Goal: Task Accomplishment & Management: Manage account settings

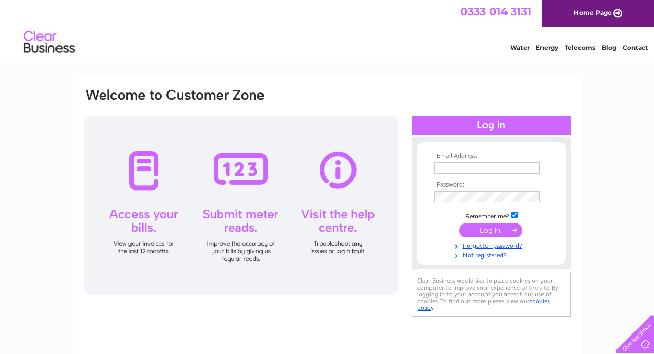
click at [505, 168] on input "text" at bounding box center [487, 167] width 106 height 11
type input "[EMAIL_ADDRESS][DOMAIN_NAME]"
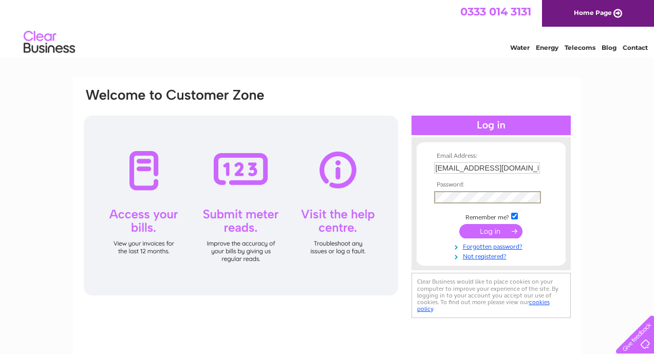
click at [538, 169] on input "[EMAIL_ADDRESS][DOMAIN_NAME]" at bounding box center [487, 167] width 106 height 11
click at [622, 171] on div "Email Address: studios@gathercreativeworkspace.com Password:" at bounding box center [327, 309] width 654 height 464
click at [513, 230] on input "submit" at bounding box center [491, 230] width 63 height 14
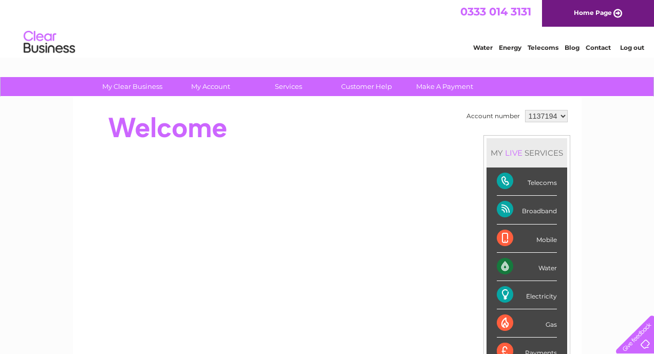
click at [563, 117] on select "1137194 3024457" at bounding box center [546, 116] width 43 height 12
click at [525, 110] on select "1137194 3024457" at bounding box center [546, 116] width 43 height 12
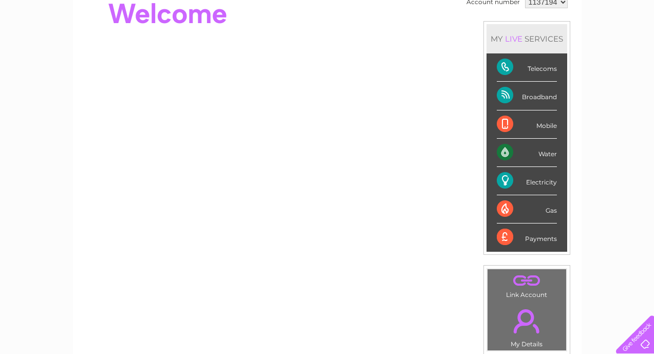
scroll to position [117, 0]
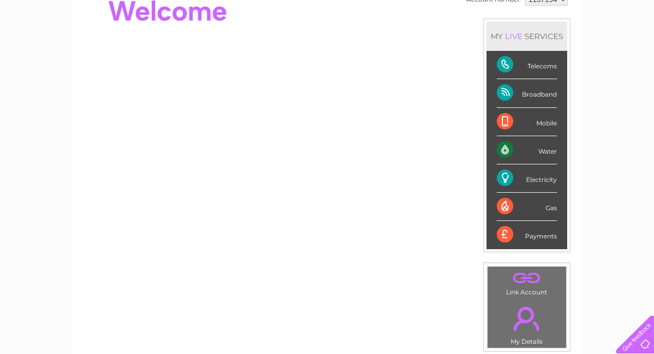
click at [533, 150] on div "Water" at bounding box center [527, 150] width 60 height 28
click at [545, 152] on div "Water" at bounding box center [527, 150] width 60 height 28
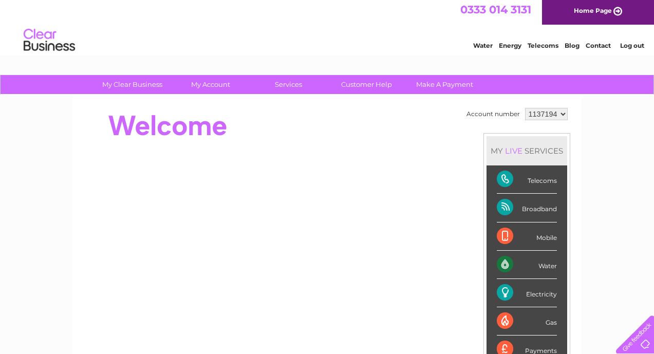
scroll to position [0, 0]
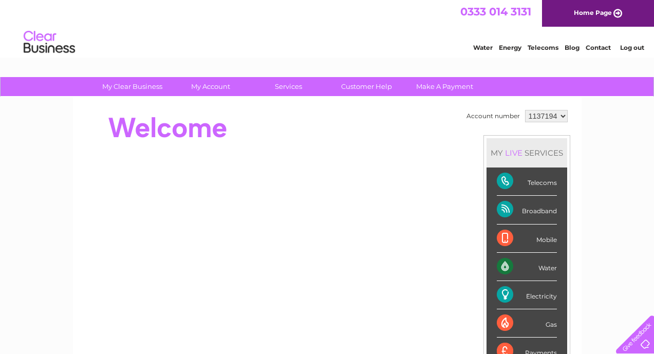
click at [484, 49] on link "Water" at bounding box center [483, 48] width 20 height 8
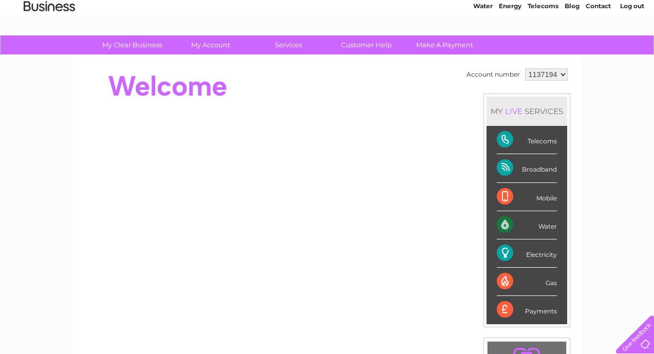
scroll to position [35, 0]
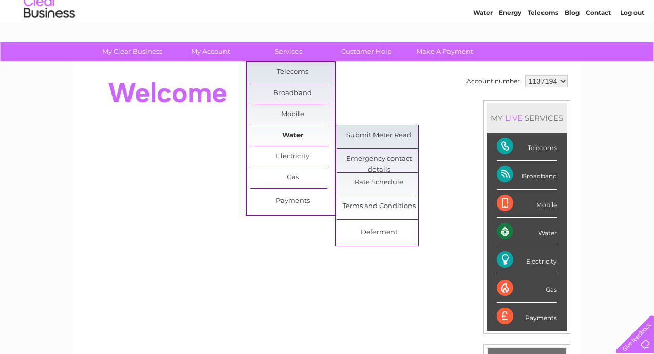
click at [300, 135] on link "Water" at bounding box center [292, 135] width 85 height 21
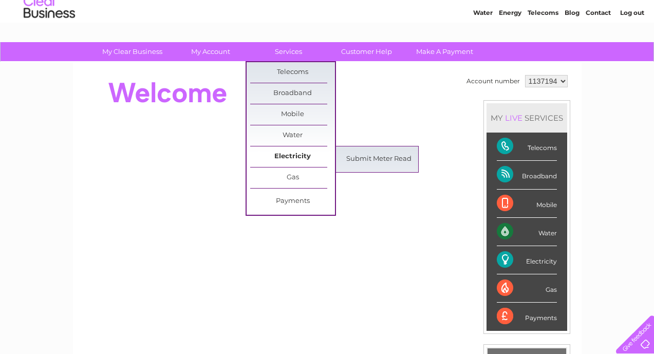
click at [287, 154] on link "Electricity" at bounding box center [292, 156] width 85 height 21
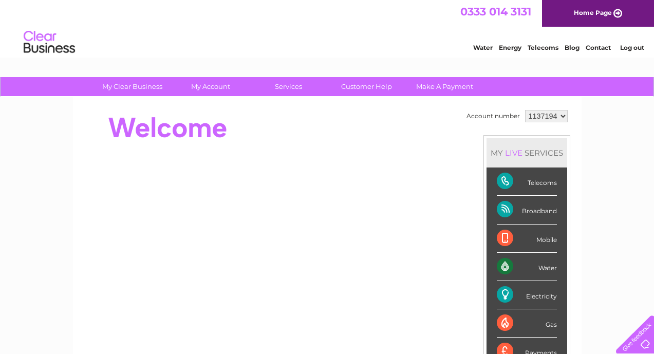
click at [531, 297] on div "Electricity" at bounding box center [527, 295] width 60 height 28
click at [504, 293] on div "Electricity" at bounding box center [527, 295] width 60 height 28
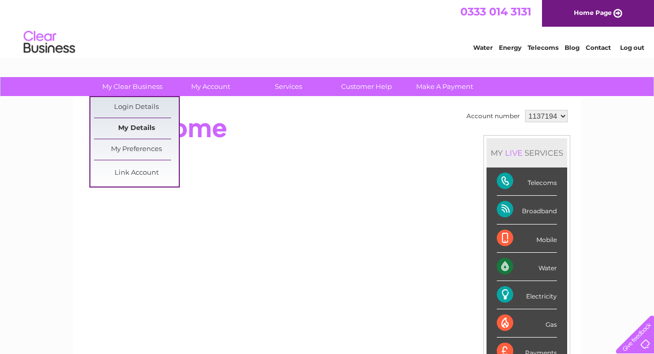
click at [126, 129] on link "My Details" at bounding box center [136, 128] width 85 height 21
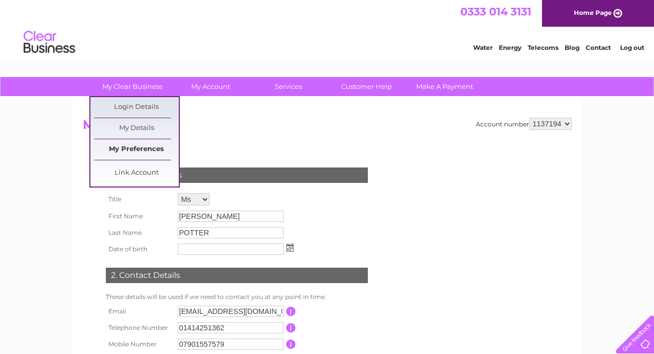
click at [128, 146] on link "My Preferences" at bounding box center [136, 149] width 85 height 21
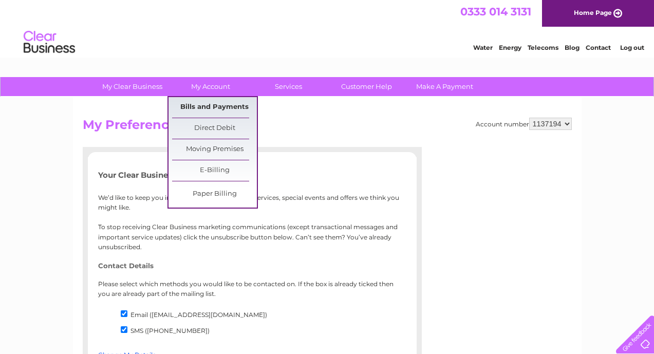
click at [232, 104] on link "Bills and Payments" at bounding box center [214, 107] width 85 height 21
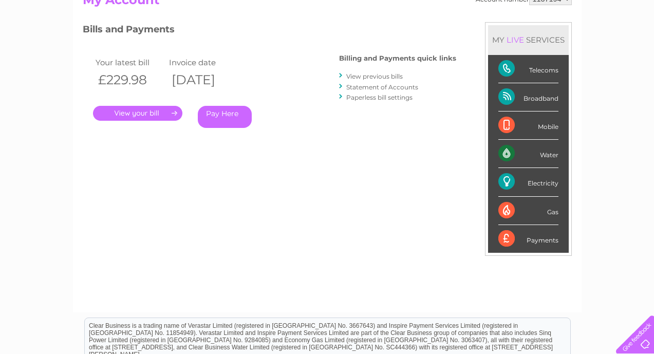
scroll to position [127, 0]
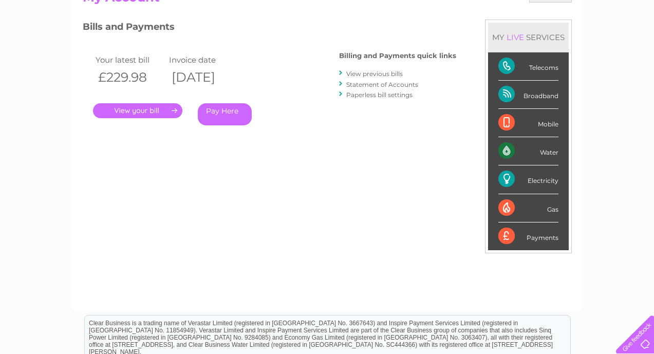
click at [376, 84] on link "Statement of Accounts" at bounding box center [382, 85] width 72 height 8
